Goal: Obtain resource: Download file/media

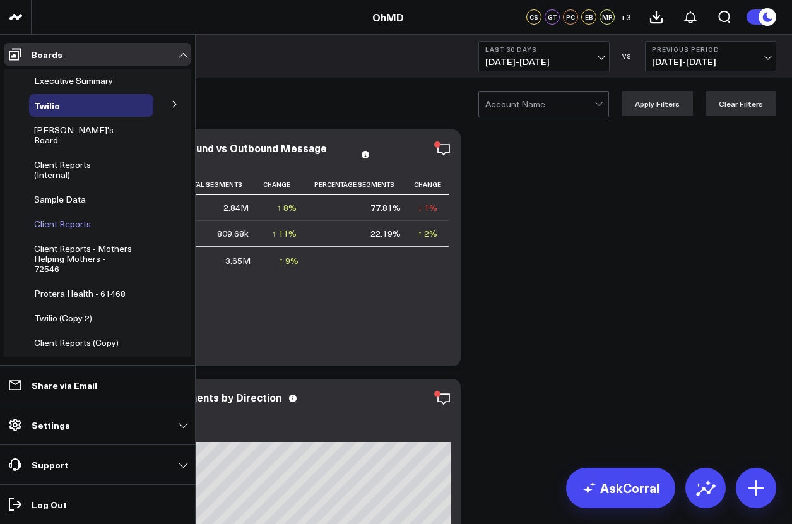
click at [62, 218] on span "Client Reports" at bounding box center [62, 224] width 57 height 12
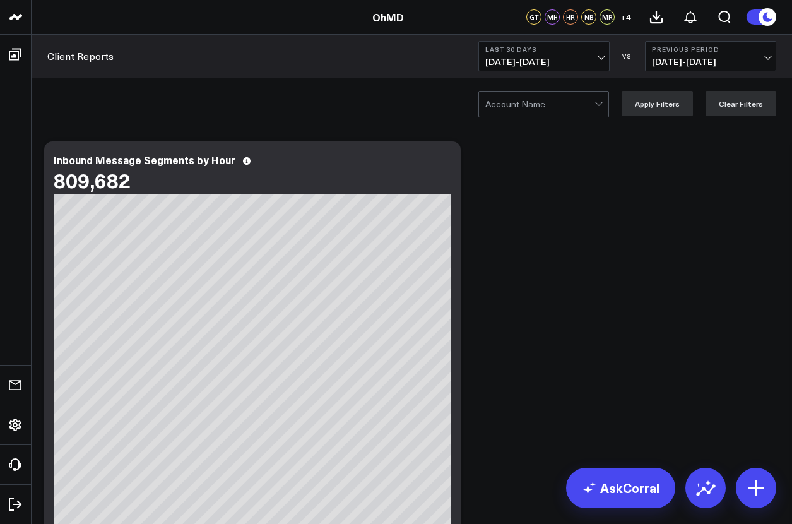
click at [546, 103] on div at bounding box center [539, 103] width 109 height 25
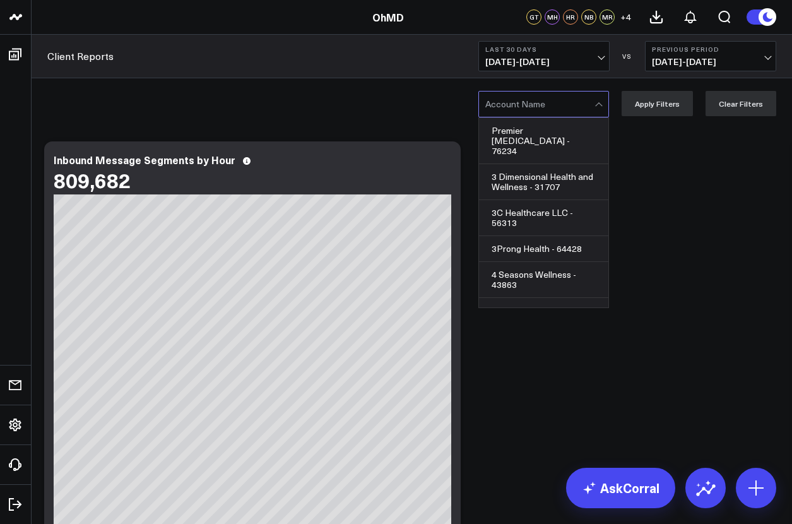
click at [546, 104] on div at bounding box center [539, 103] width 109 height 25
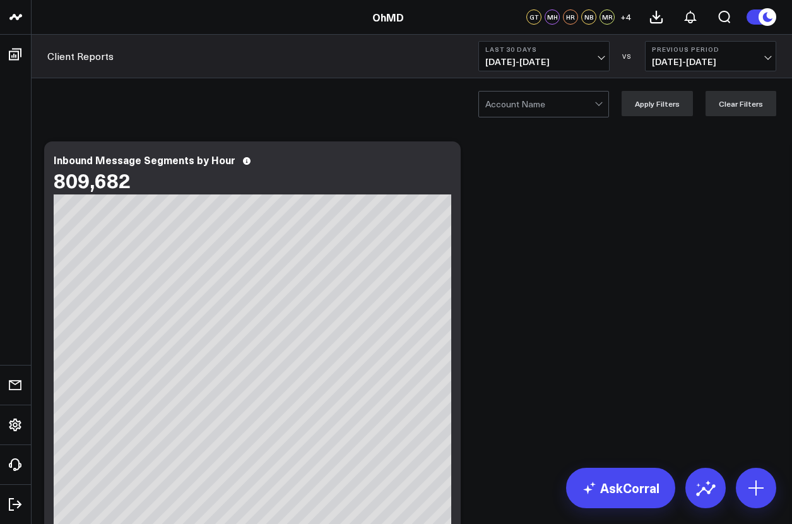
click at [546, 104] on div at bounding box center [539, 103] width 109 height 25
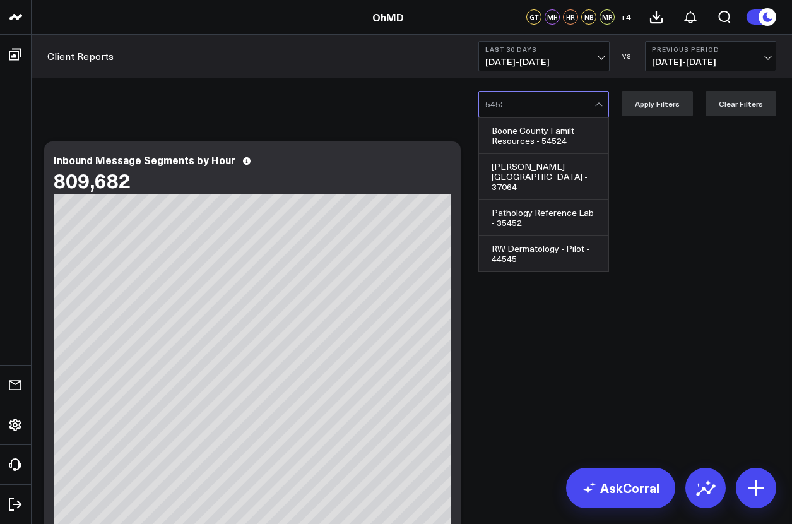
type input "54524"
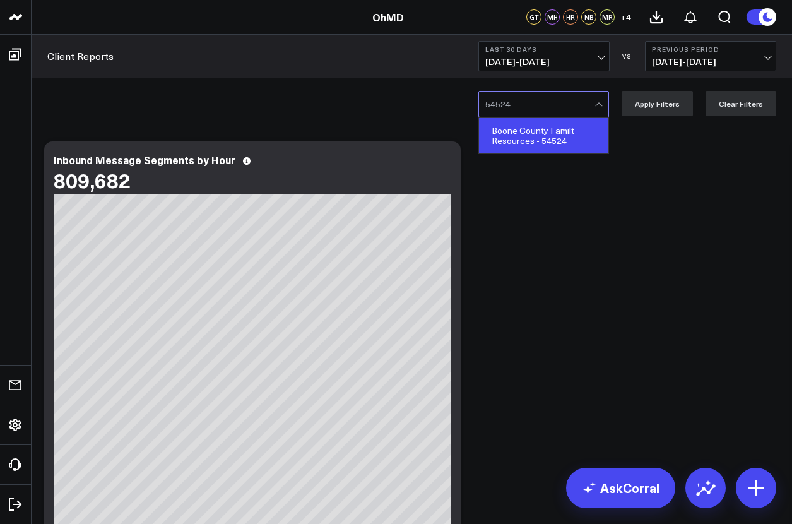
click at [546, 135] on div "Boone County Familt Resources - 54524" at bounding box center [543, 135] width 129 height 35
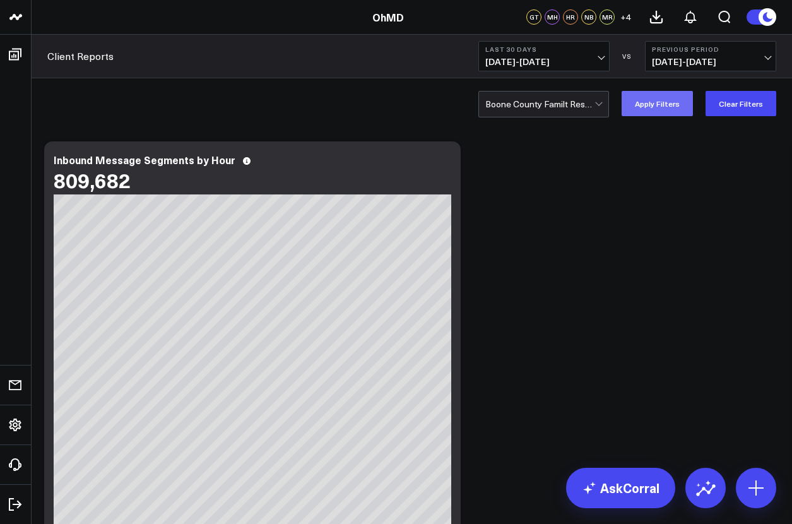
click at [660, 103] on button "Apply Filters" at bounding box center [656, 103] width 71 height 25
click at [655, 16] on icon at bounding box center [655, 16] width 11 height 11
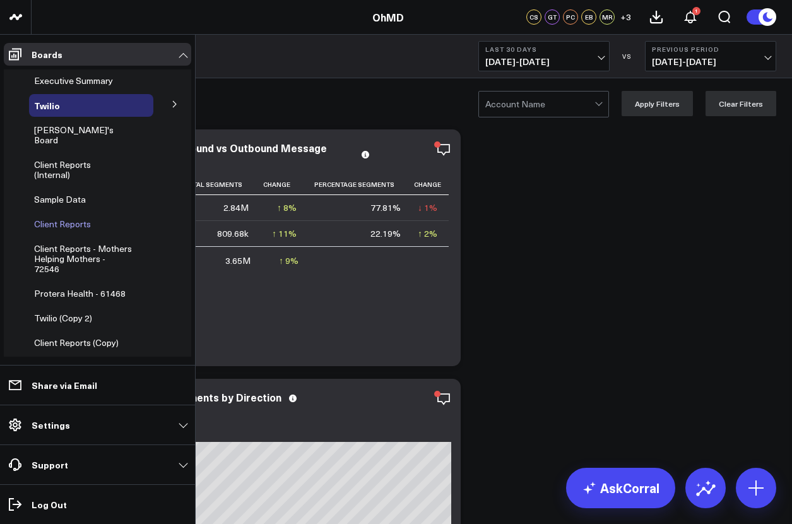
click at [61, 218] on span "Client Reports" at bounding box center [62, 224] width 57 height 12
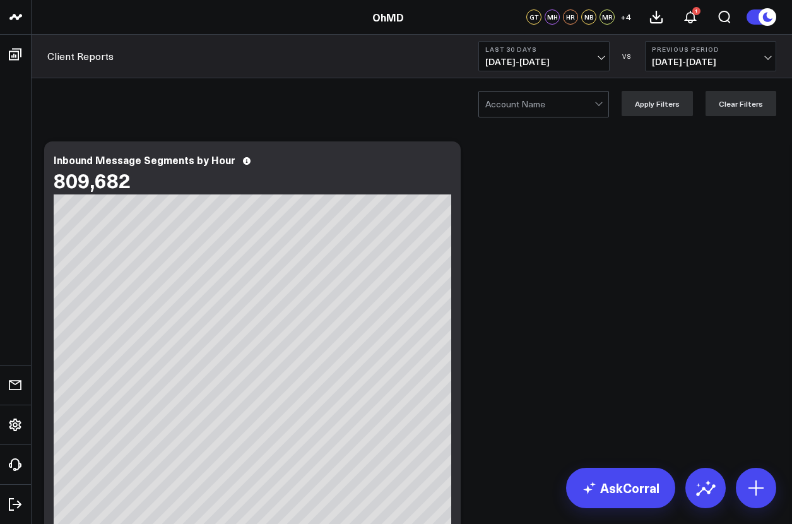
click at [546, 103] on div at bounding box center [539, 103] width 109 height 25
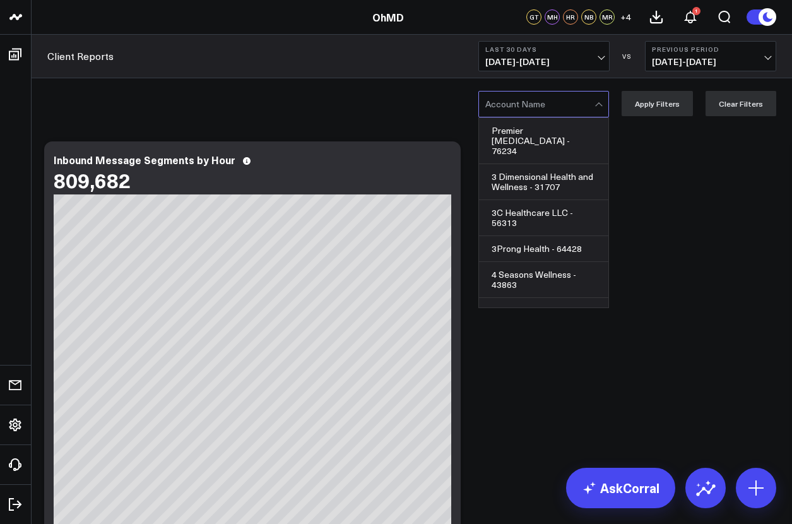
click at [546, 103] on div at bounding box center [539, 103] width 109 height 25
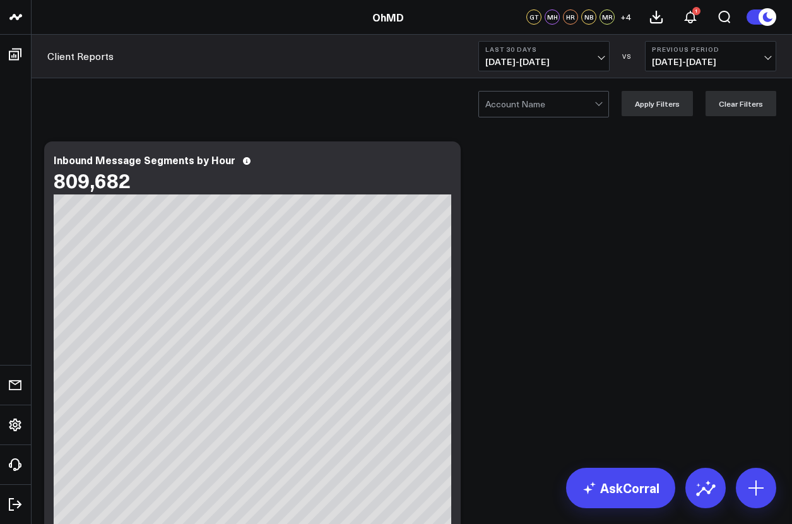
click at [546, 103] on div at bounding box center [539, 103] width 109 height 25
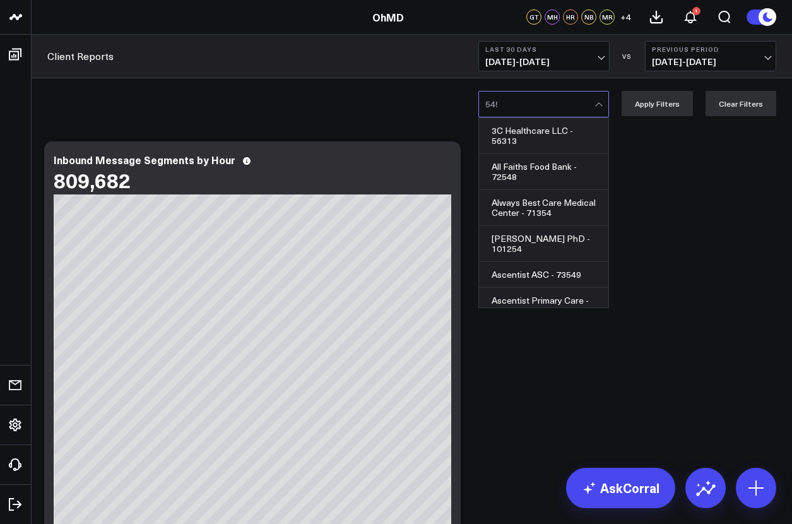
type input "54524"
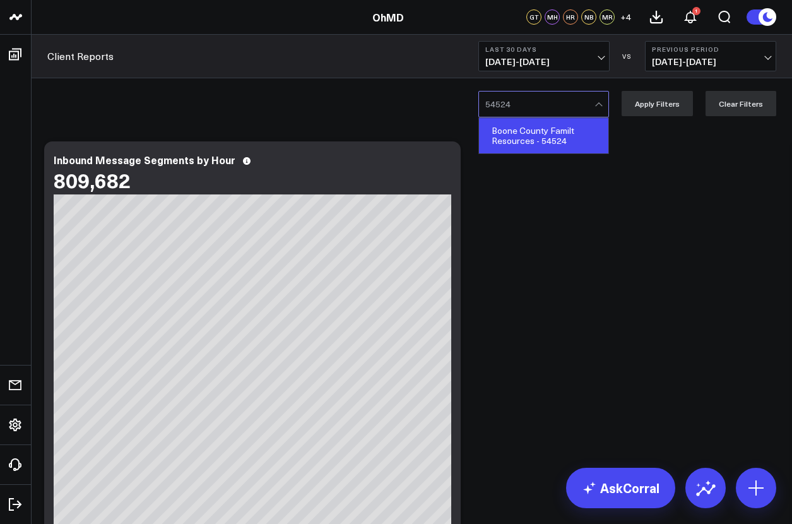
click at [546, 135] on div "Boone County Familt Resources - 54524" at bounding box center [543, 135] width 129 height 35
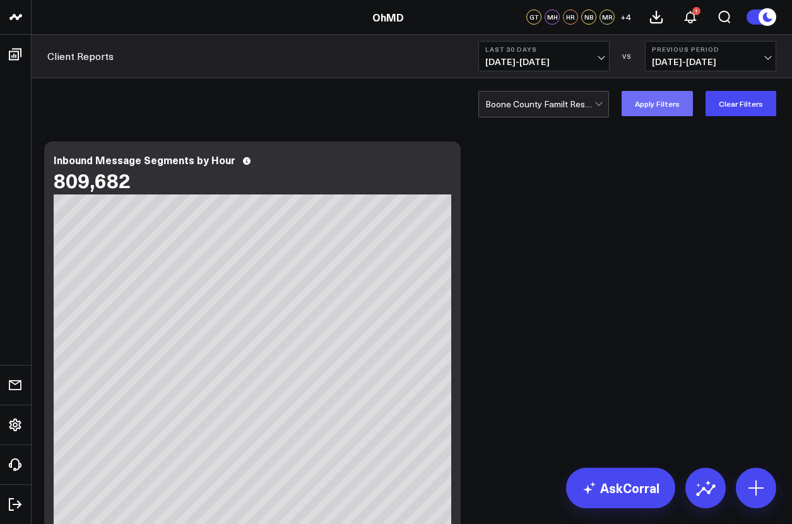
click at [660, 103] on button "Apply Filters" at bounding box center [656, 103] width 71 height 25
click at [655, 16] on icon at bounding box center [655, 16] width 11 height 11
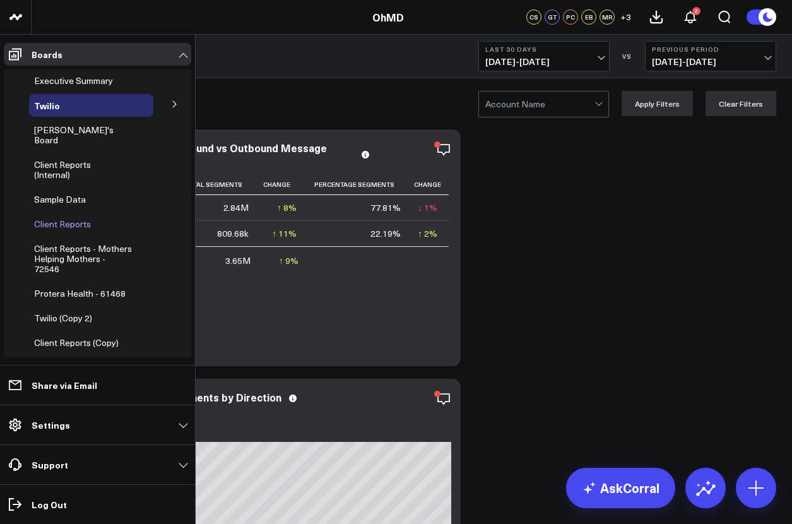
click at [61, 218] on span "Client Reports" at bounding box center [62, 224] width 57 height 12
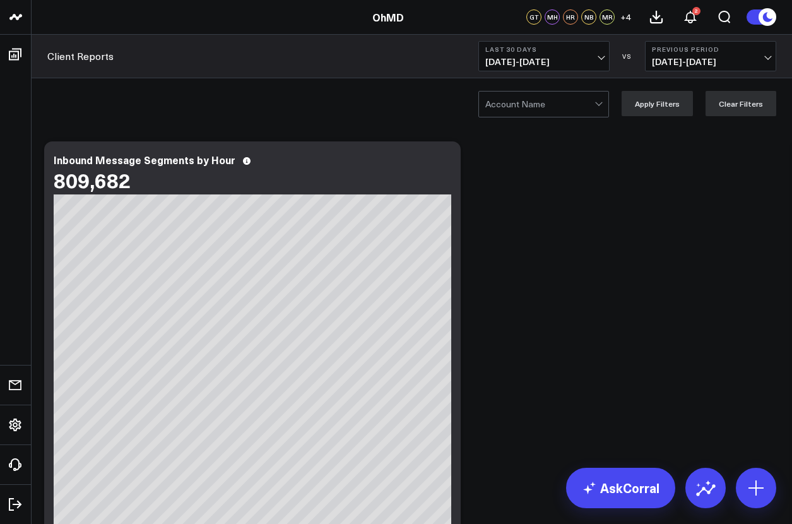
click at [546, 103] on div at bounding box center [539, 103] width 109 height 25
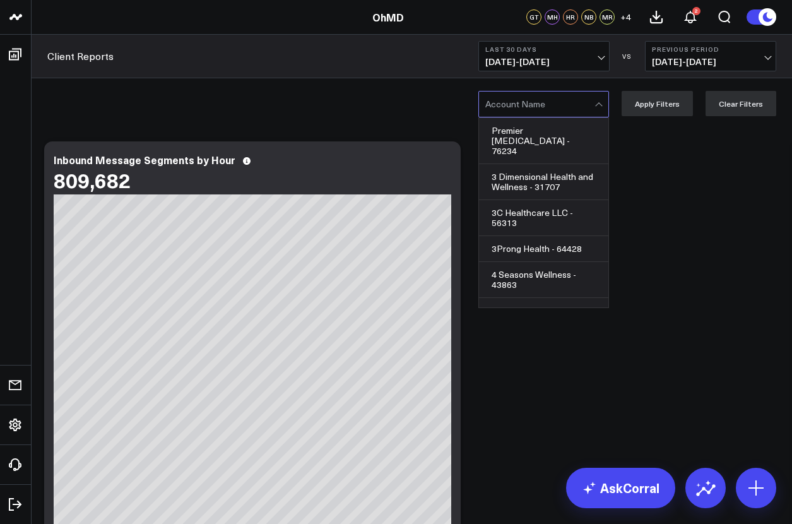
click at [546, 103] on div at bounding box center [539, 103] width 109 height 25
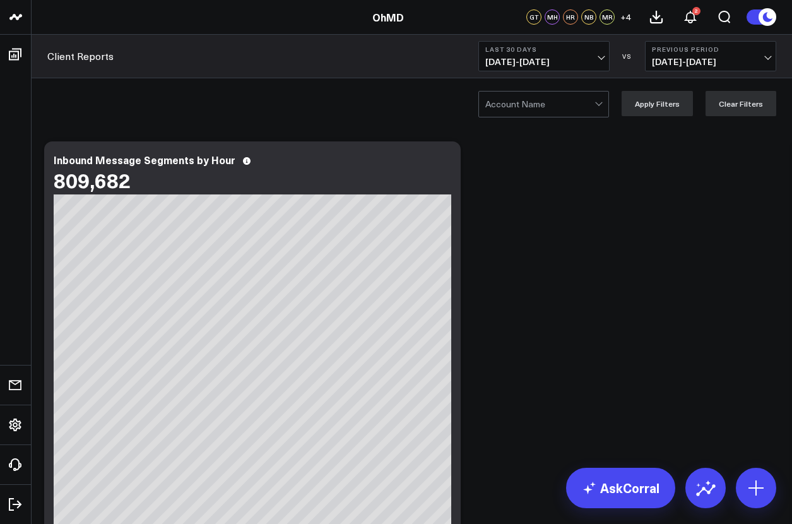
click at [546, 103] on div at bounding box center [539, 103] width 109 height 25
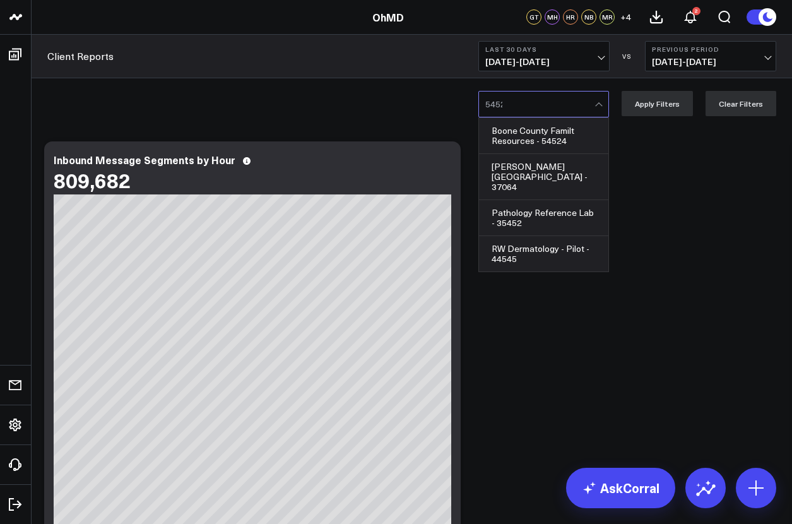
type input "54524"
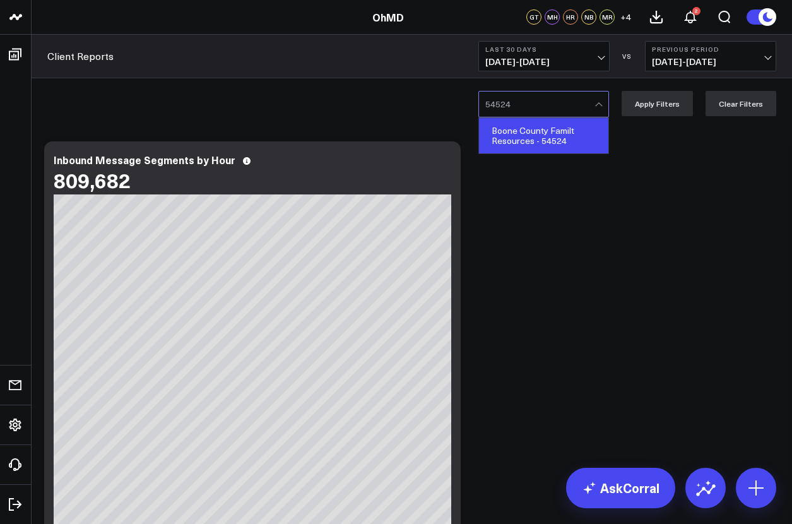
click at [546, 135] on div "Boone County Familt Resources - 54524" at bounding box center [543, 135] width 129 height 35
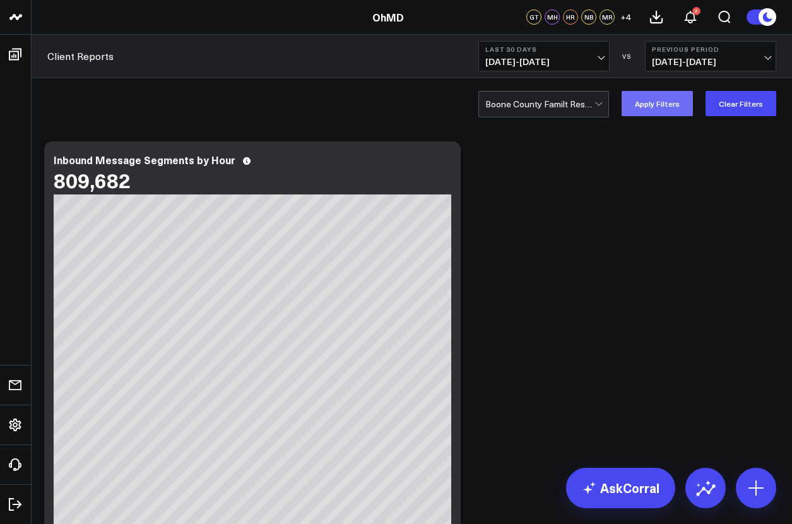
click at [660, 103] on button "Apply Filters" at bounding box center [656, 103] width 71 height 25
click at [655, 16] on icon at bounding box center [655, 16] width 11 height 11
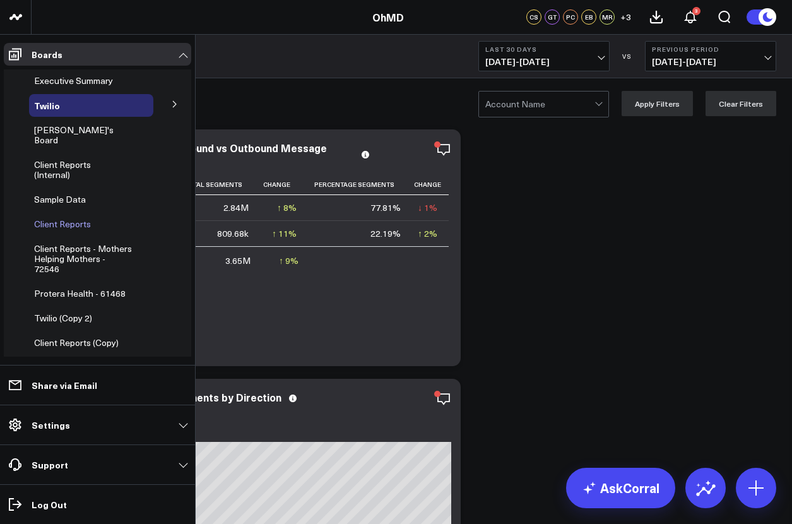
click at [62, 218] on span "Client Reports" at bounding box center [62, 224] width 57 height 12
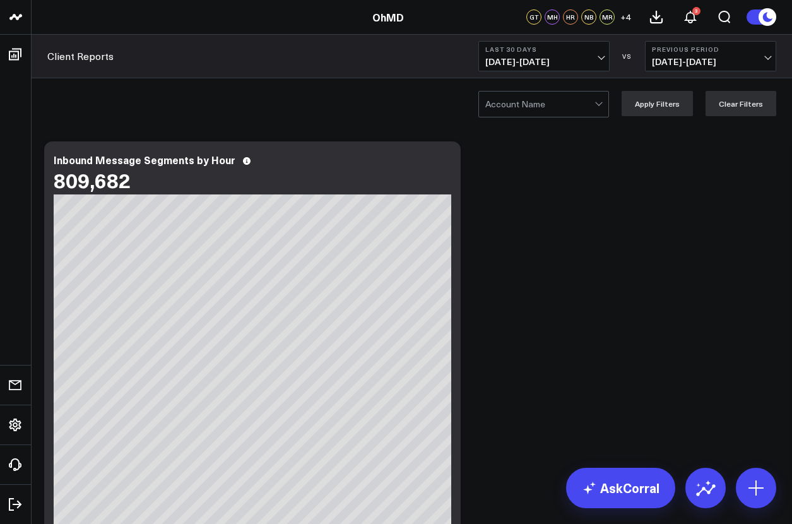
click at [546, 103] on div at bounding box center [539, 103] width 109 height 25
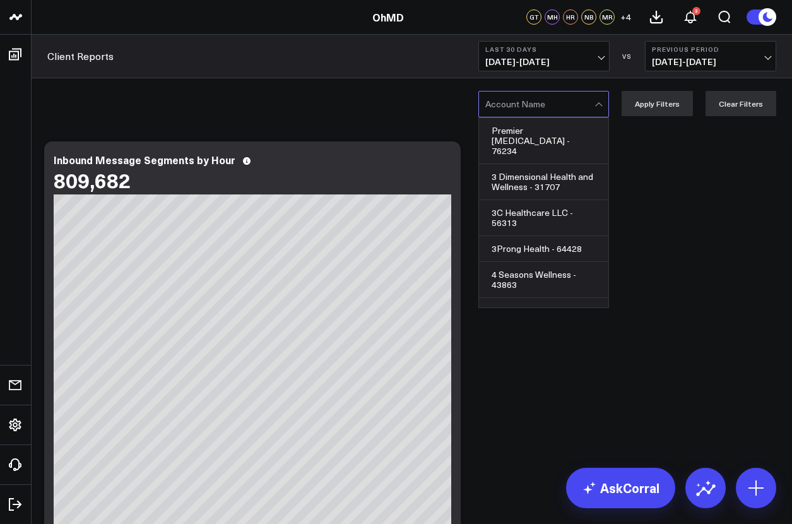
click at [546, 103] on div at bounding box center [539, 103] width 109 height 25
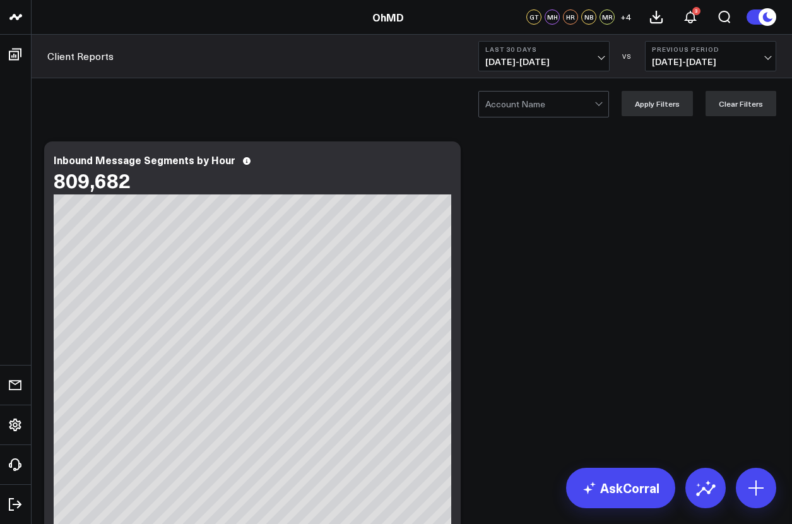
click at [546, 103] on div at bounding box center [539, 103] width 109 height 25
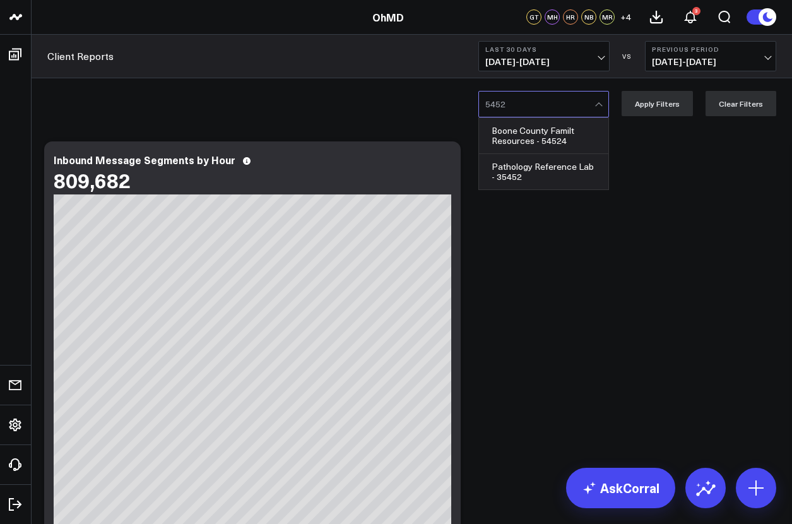
type input "54524"
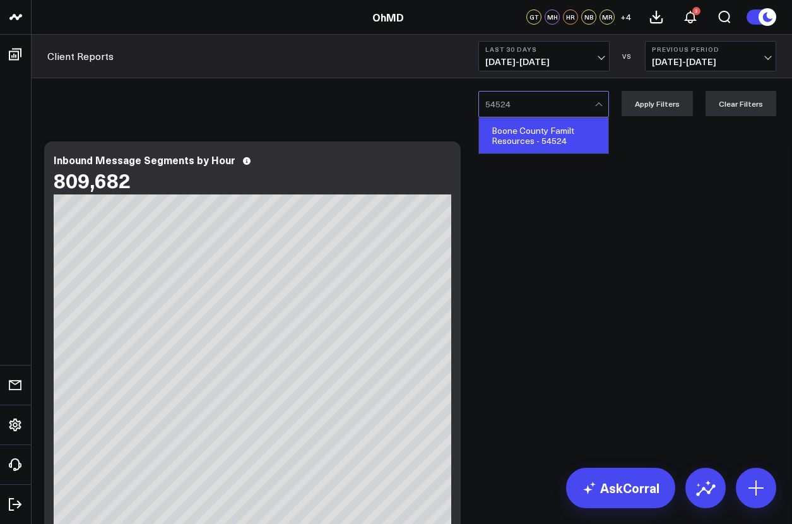
click at [546, 135] on div "Boone County Familt Resources - 54524" at bounding box center [543, 135] width 129 height 35
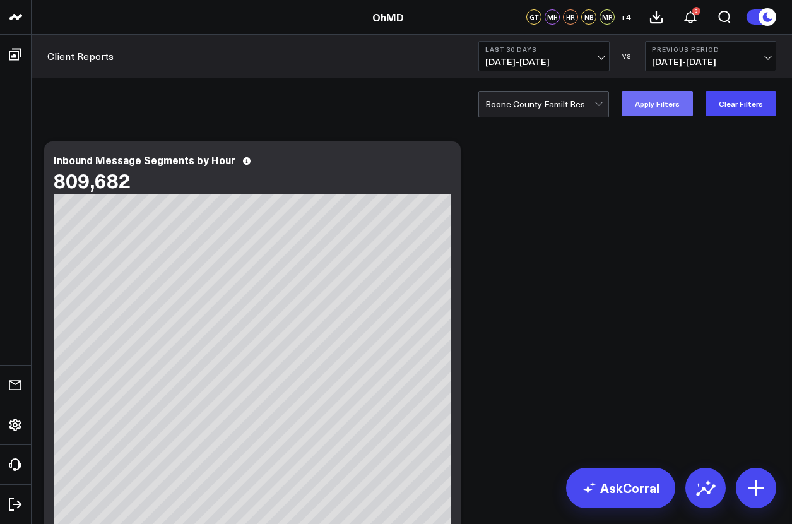
click at [660, 103] on button "Apply Filters" at bounding box center [656, 103] width 71 height 25
click at [655, 16] on icon at bounding box center [655, 16] width 11 height 11
click at [691, 16] on icon at bounding box center [690, 16] width 15 height 15
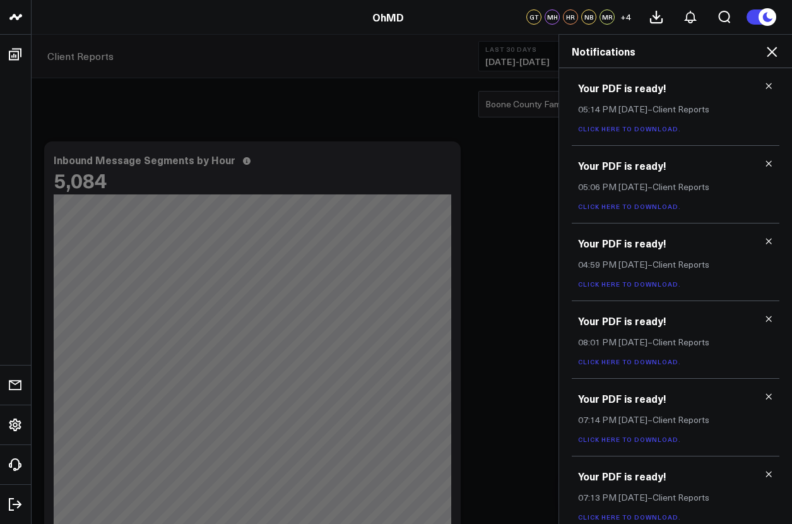
click at [626, 128] on link "Click here to download." at bounding box center [629, 128] width 103 height 9
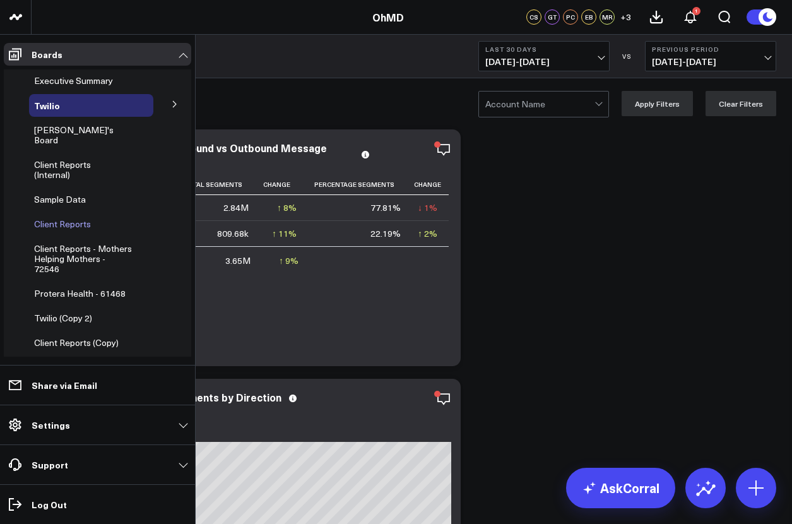
click at [62, 218] on span "Client Reports" at bounding box center [62, 224] width 57 height 12
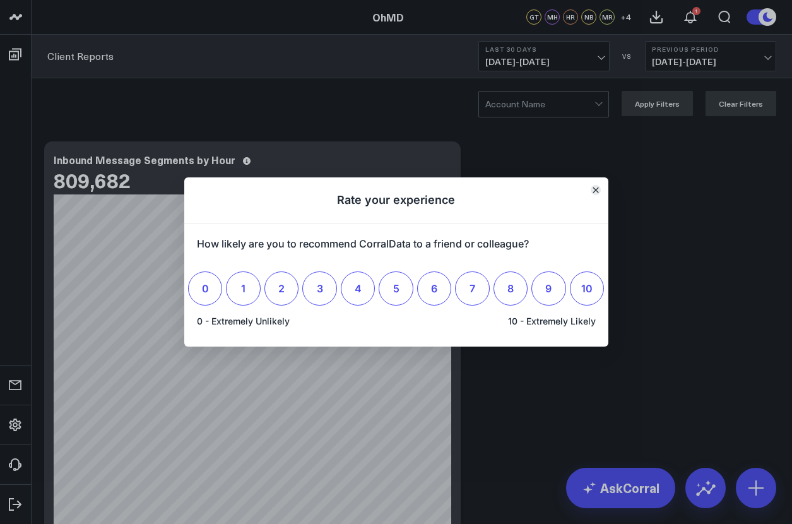
click at [594, 190] on icon "Close" at bounding box center [595, 190] width 6 height 6
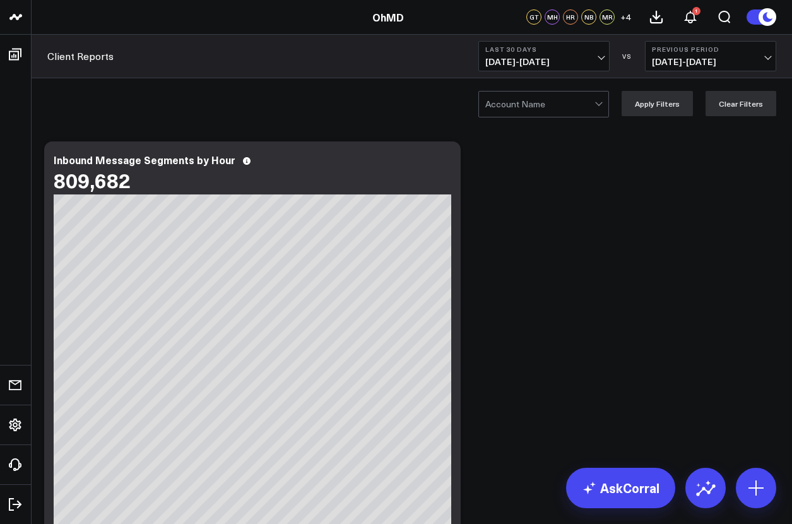
click at [546, 103] on div at bounding box center [539, 103] width 109 height 25
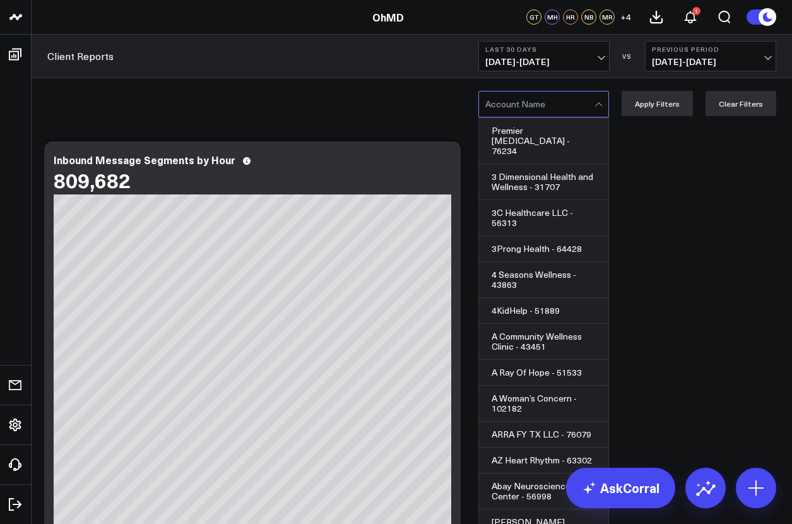
click at [546, 103] on div at bounding box center [539, 103] width 109 height 25
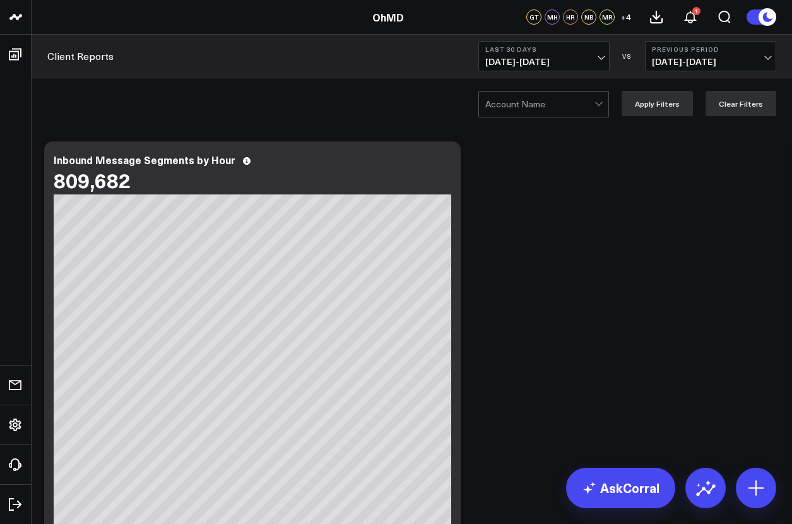
click at [546, 103] on div at bounding box center [539, 103] width 109 height 25
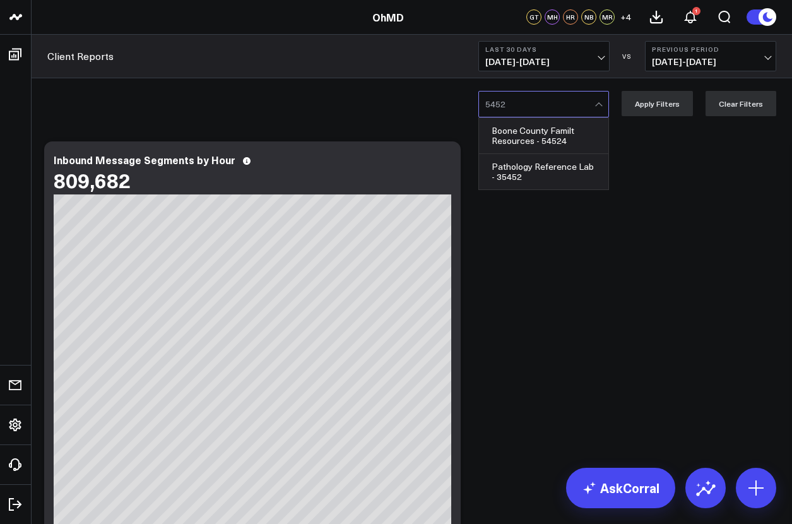
type input "54524"
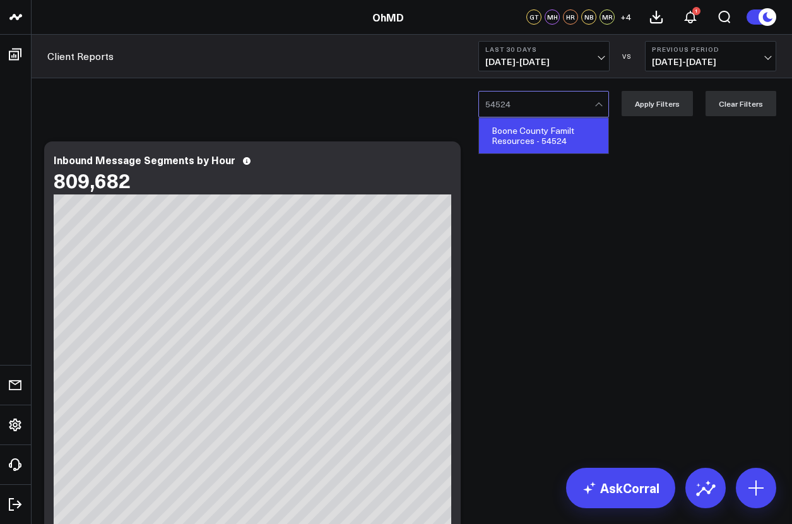
click at [546, 135] on div "Boone County Familt Resources - 54524" at bounding box center [543, 135] width 129 height 35
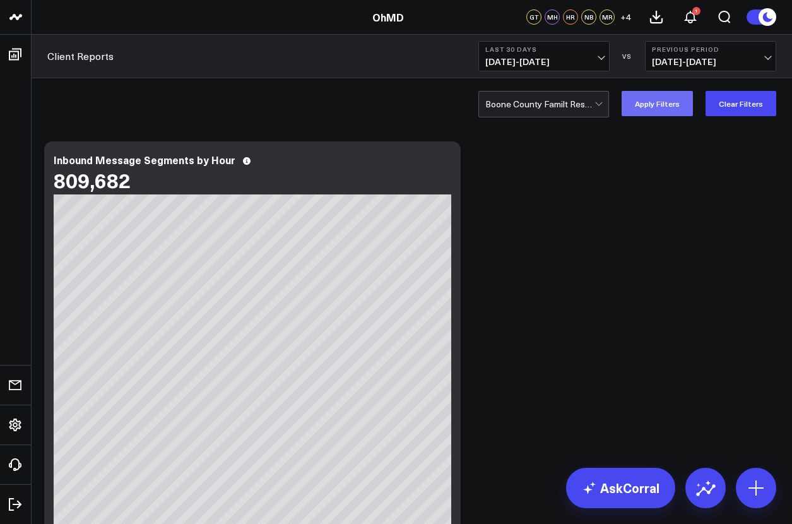
click at [660, 103] on button "Apply Filters" at bounding box center [656, 103] width 71 height 25
click at [655, 16] on icon at bounding box center [655, 16] width 11 height 11
click at [691, 16] on icon at bounding box center [690, 16] width 15 height 15
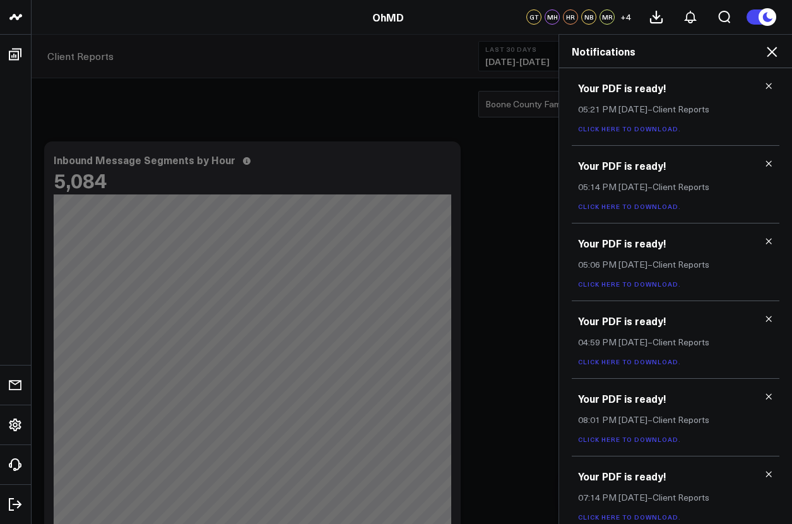
click at [626, 128] on link "Click here to download." at bounding box center [629, 128] width 103 height 9
click at [772, 50] on icon at bounding box center [771, 51] width 15 height 15
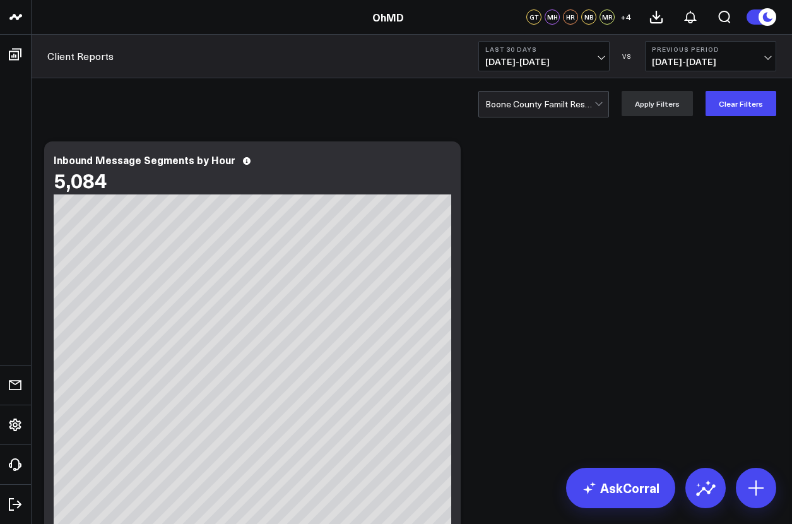
click at [546, 103] on div at bounding box center [539, 103] width 109 height 25
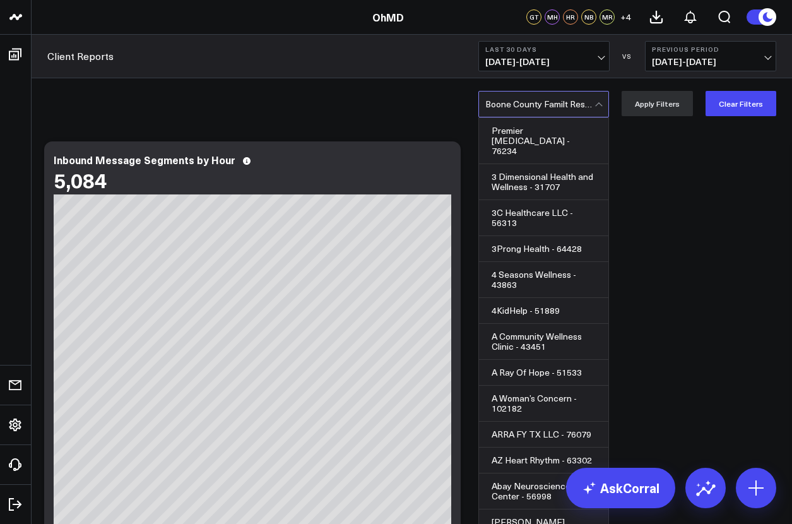
scroll to position [4649, 0]
click at [546, 103] on div at bounding box center [539, 103] width 109 height 25
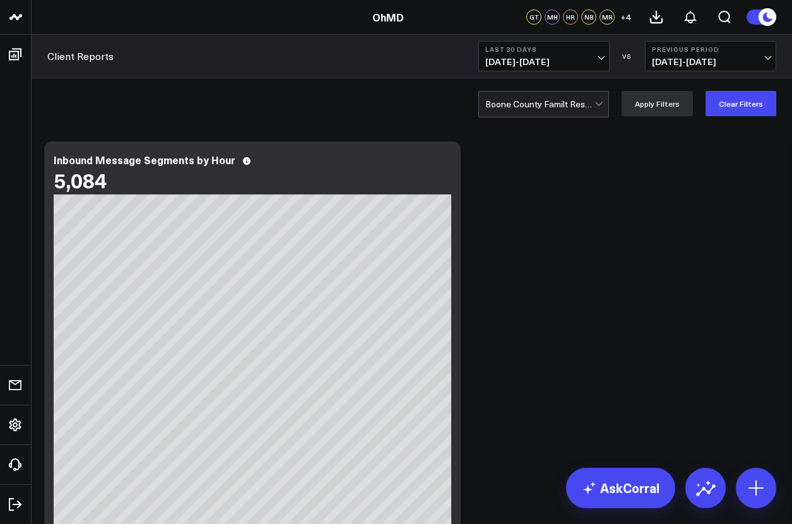
click at [546, 103] on div at bounding box center [539, 103] width 109 height 25
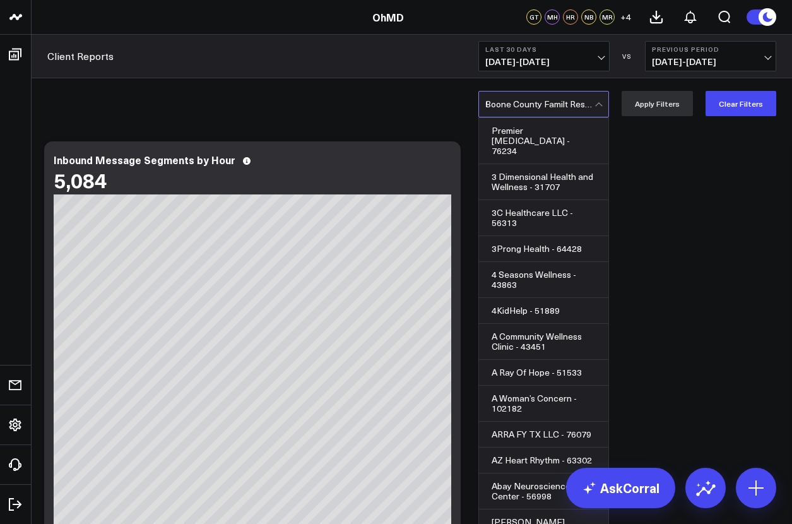
scroll to position [0, 0]
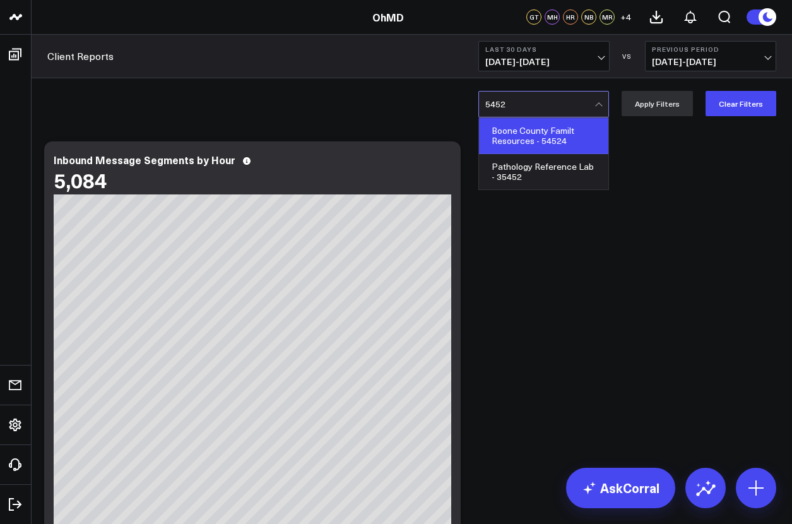
type input "54524"
click at [546, 135] on div "Boone County Familt Resources - 54524" at bounding box center [543, 135] width 129 height 35
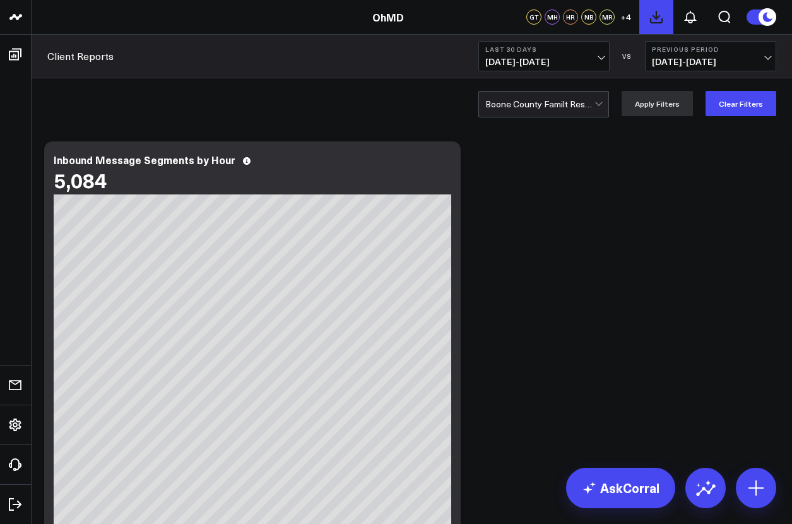
click at [655, 16] on icon at bounding box center [655, 16] width 11 height 11
click at [546, 103] on div at bounding box center [539, 103] width 109 height 25
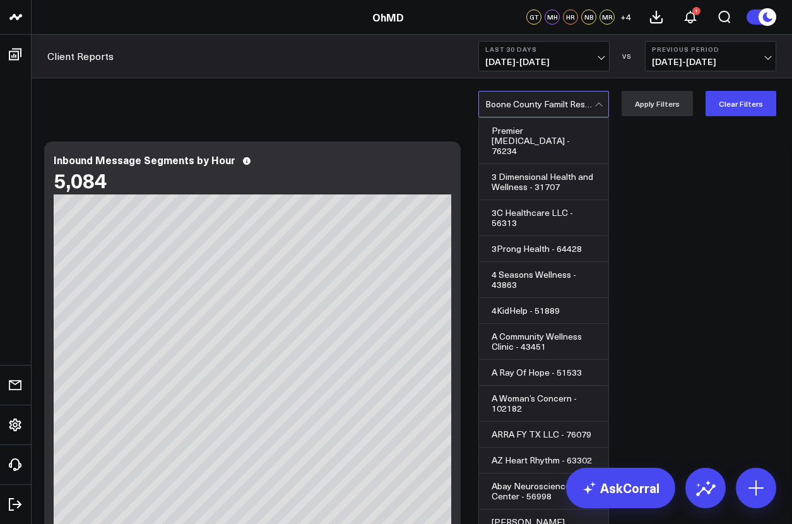
scroll to position [4649, 0]
click at [546, 103] on div at bounding box center [539, 103] width 109 height 25
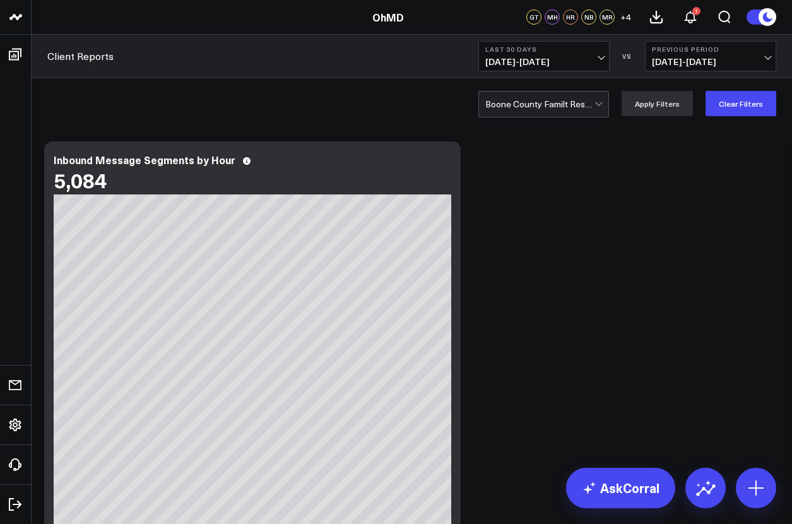
click at [546, 103] on div at bounding box center [539, 103] width 109 height 25
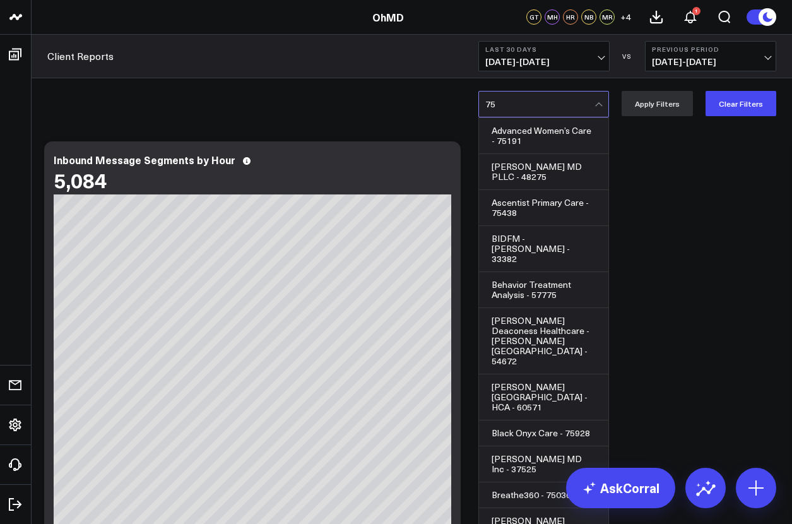
scroll to position [0, 0]
type input "75036"
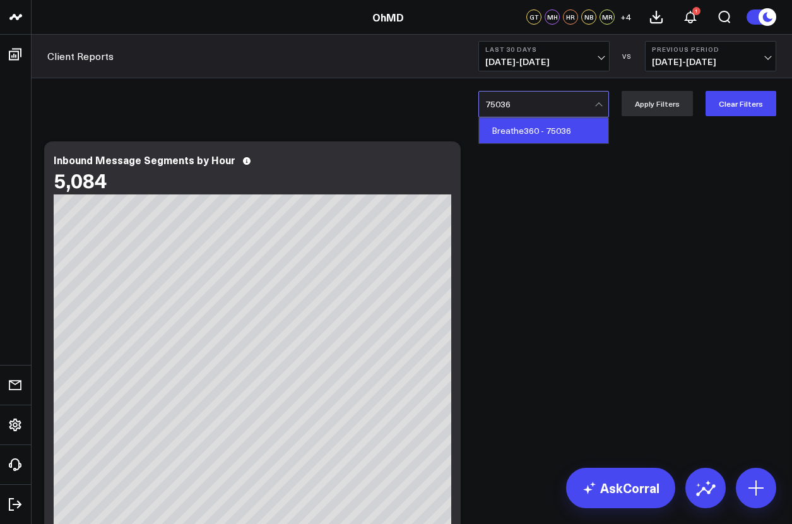
click at [546, 130] on div "Breathe360 - 75036" at bounding box center [543, 130] width 129 height 25
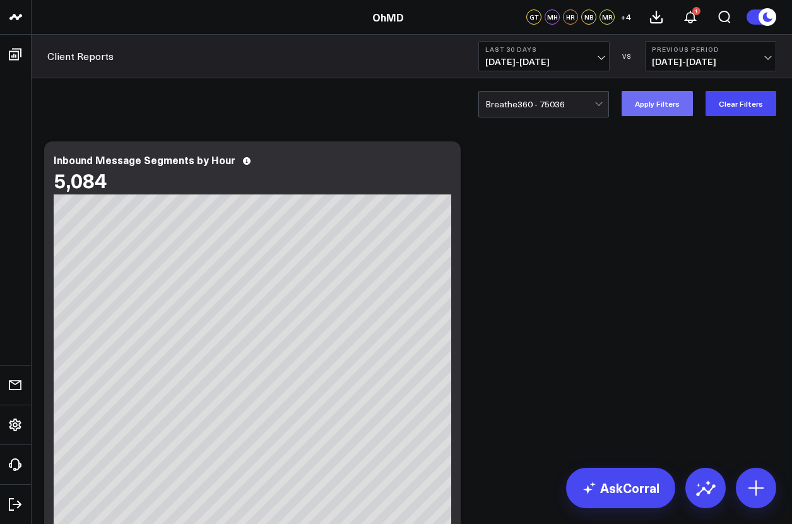
click at [660, 103] on button "Apply Filters" at bounding box center [656, 103] width 71 height 25
click at [655, 16] on icon at bounding box center [655, 16] width 11 height 11
click at [690, 16] on icon at bounding box center [690, 16] width 15 height 15
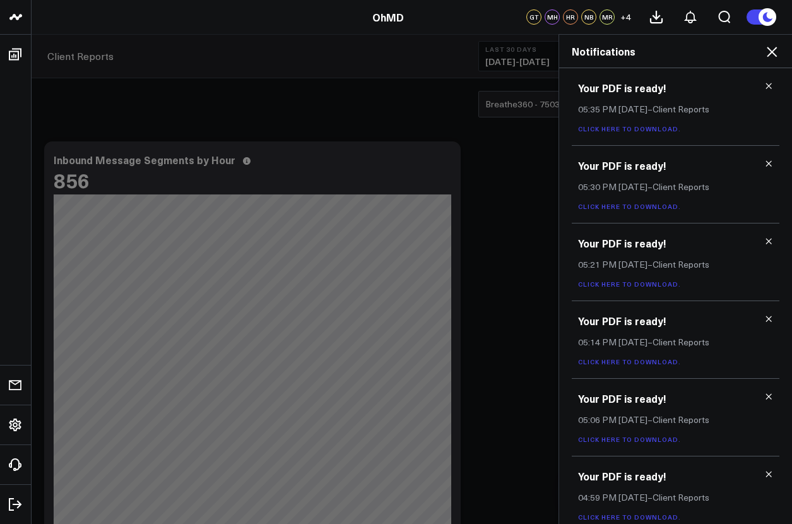
click at [626, 128] on link "Click here to download." at bounding box center [629, 128] width 103 height 9
